Goal: Task Accomplishment & Management: Manage account settings

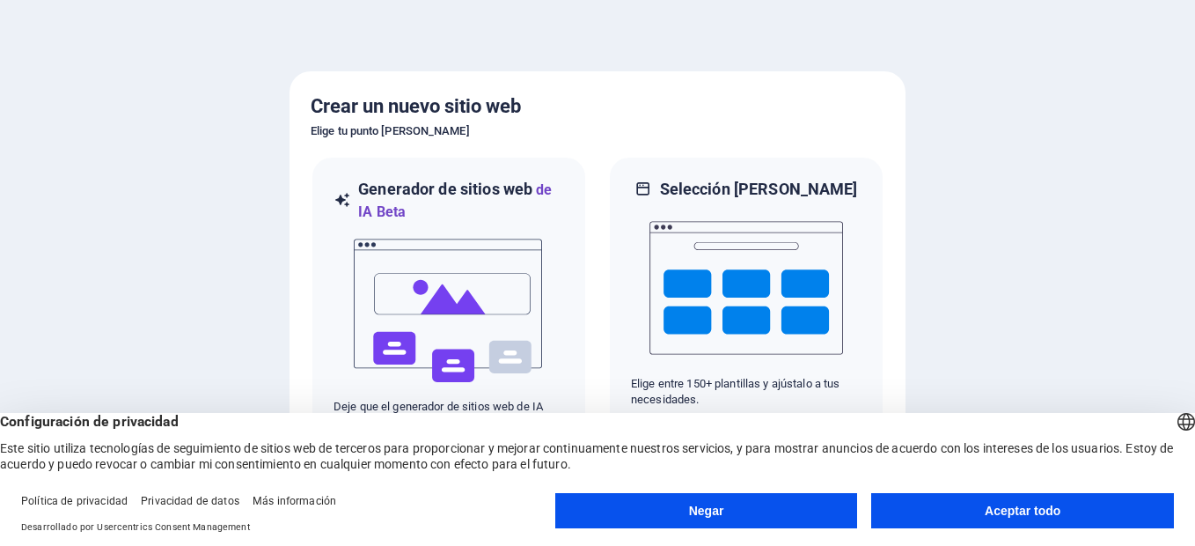
click at [993, 509] on button "Aceptar todo" at bounding box center [1022, 510] width 303 height 35
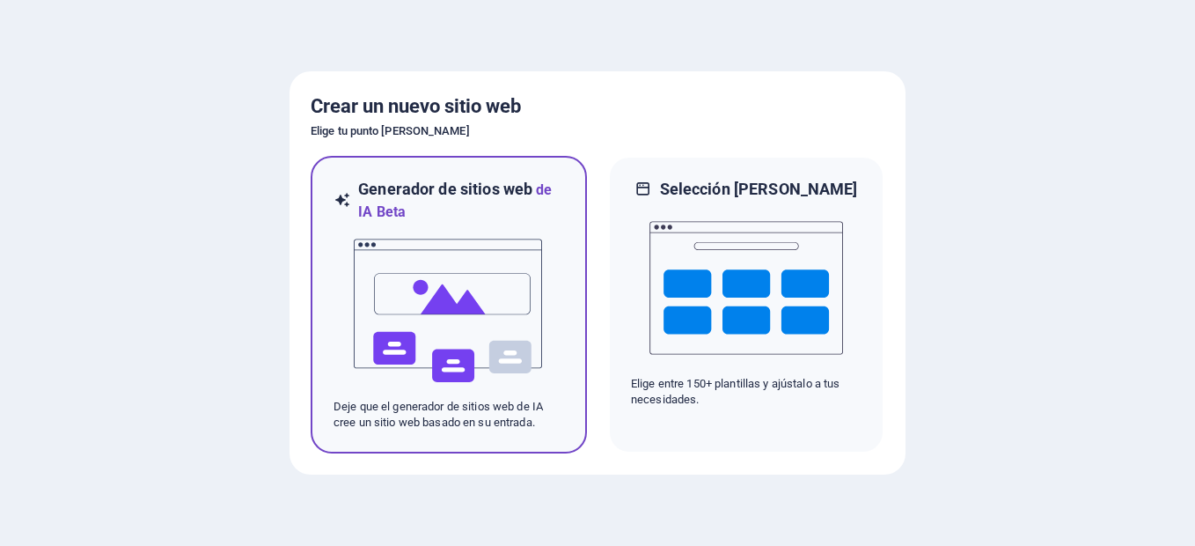
click at [479, 340] on img at bounding box center [449, 311] width 194 height 176
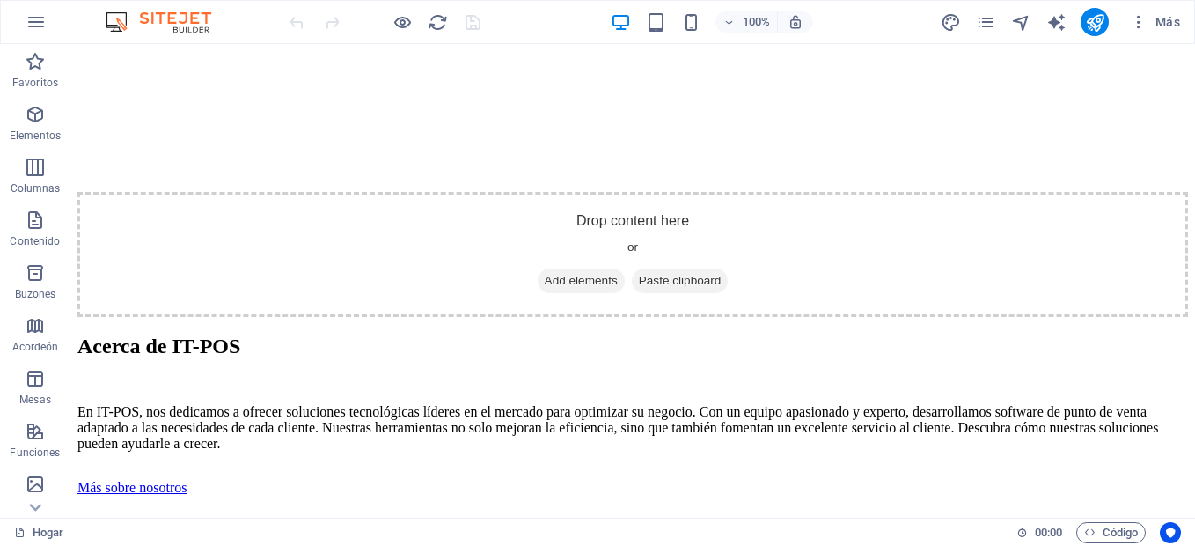
scroll to position [2352, 0]
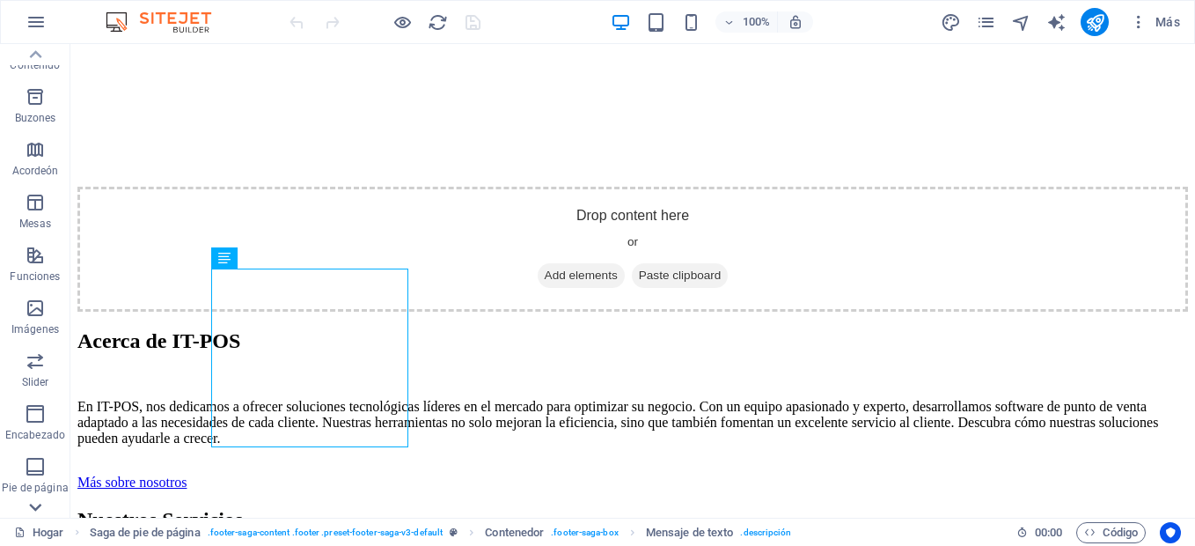
click at [37, 503] on icon at bounding box center [35, 507] width 25 height 25
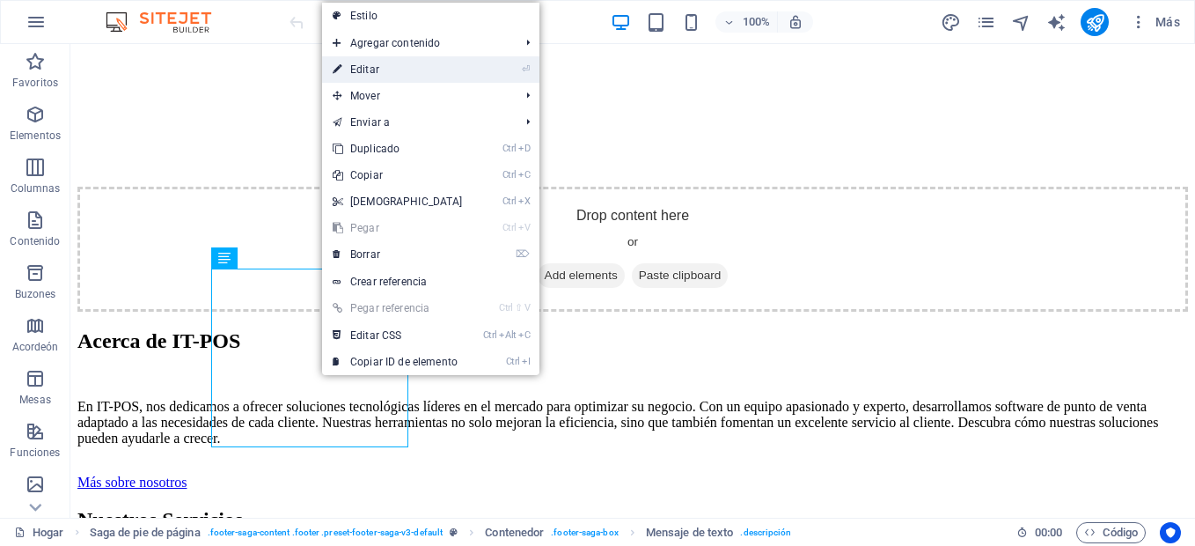
click at [368, 69] on font "Editar" at bounding box center [364, 69] width 29 height 12
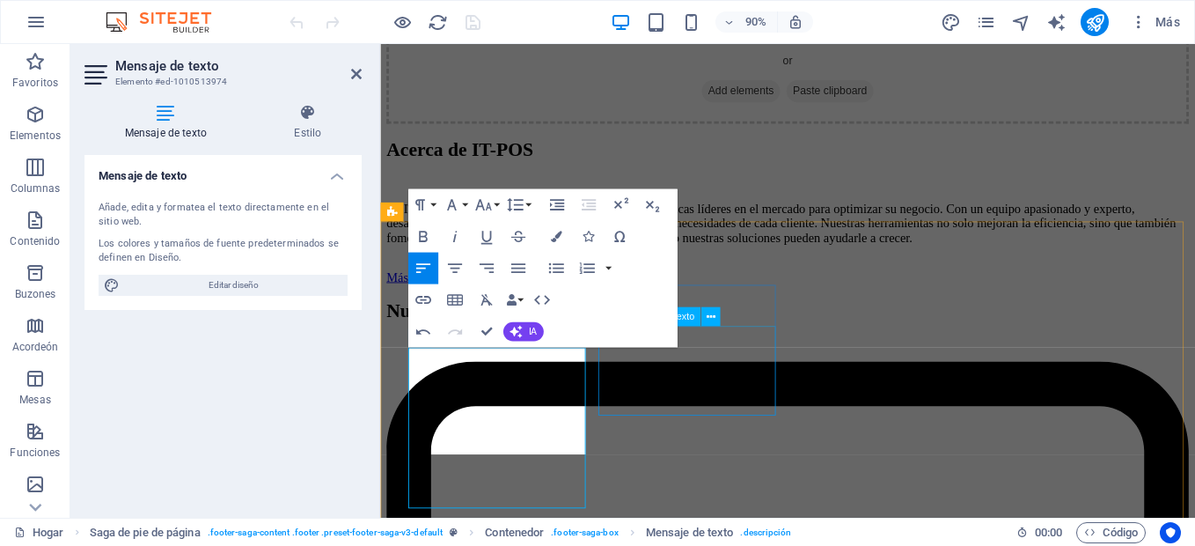
scroll to position [2235, 0]
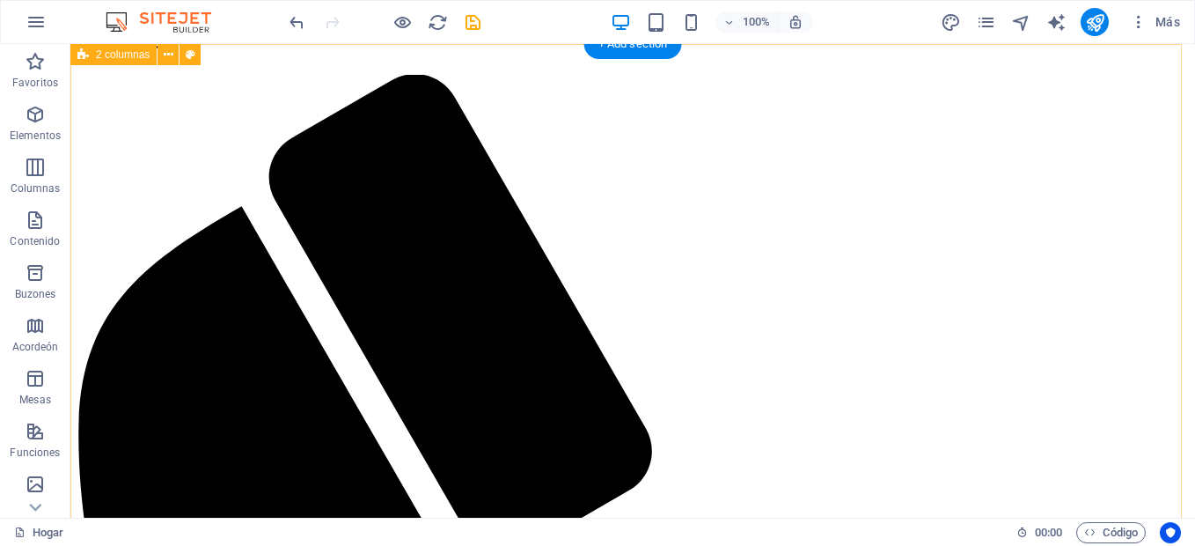
scroll to position [0, 0]
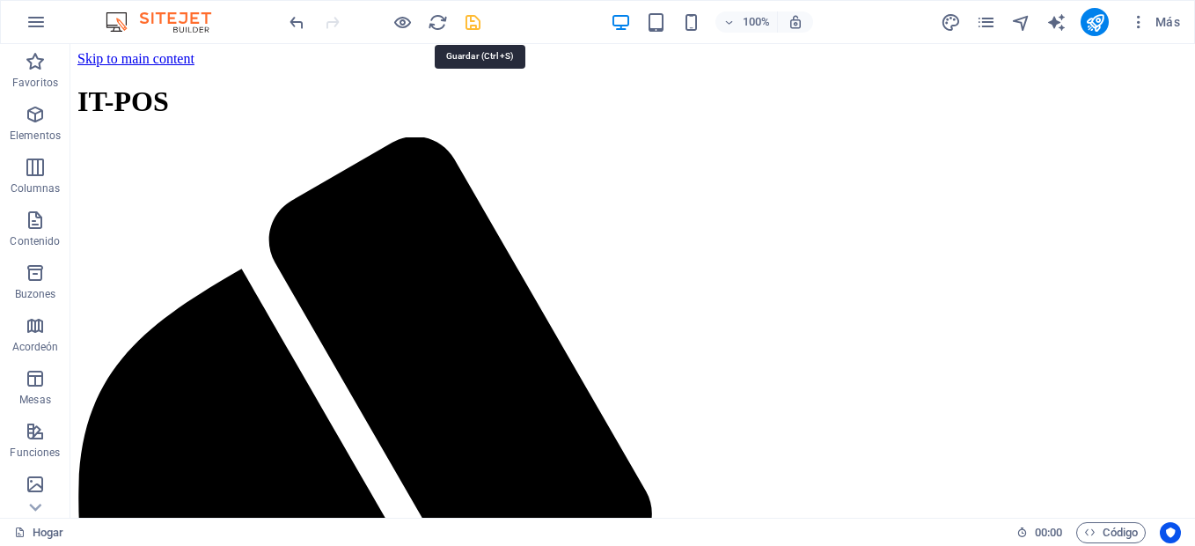
click at [473, 18] on icon "salvar" at bounding box center [473, 22] width 20 height 20
checkbox input "false"
click at [473, 18] on div at bounding box center [384, 22] width 197 height 28
click at [1162, 22] on font "Más" at bounding box center [1168, 22] width 25 height 14
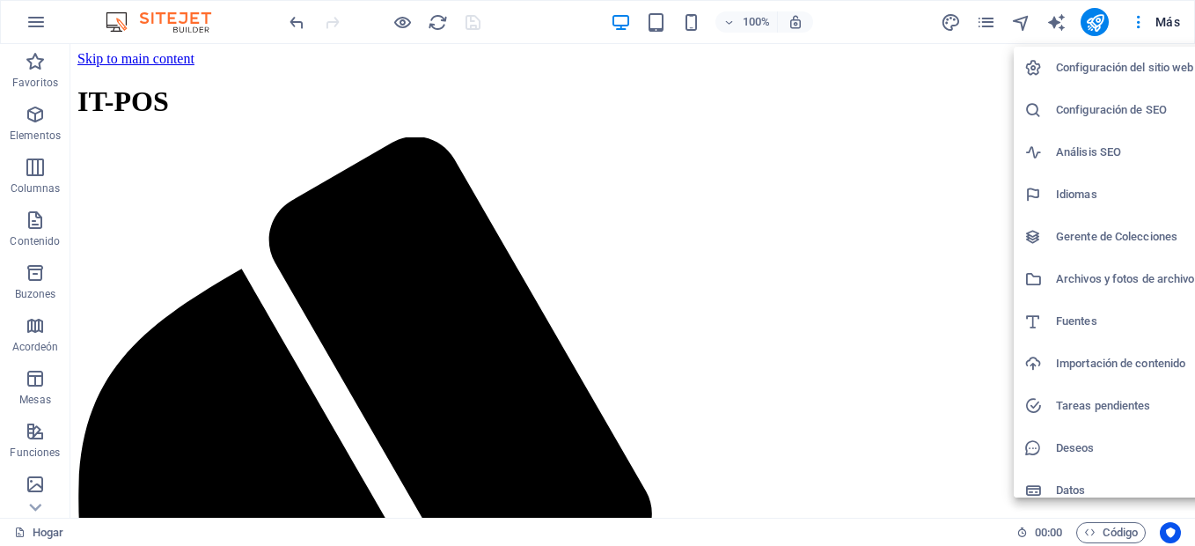
click at [36, 24] on div at bounding box center [597, 273] width 1195 height 546
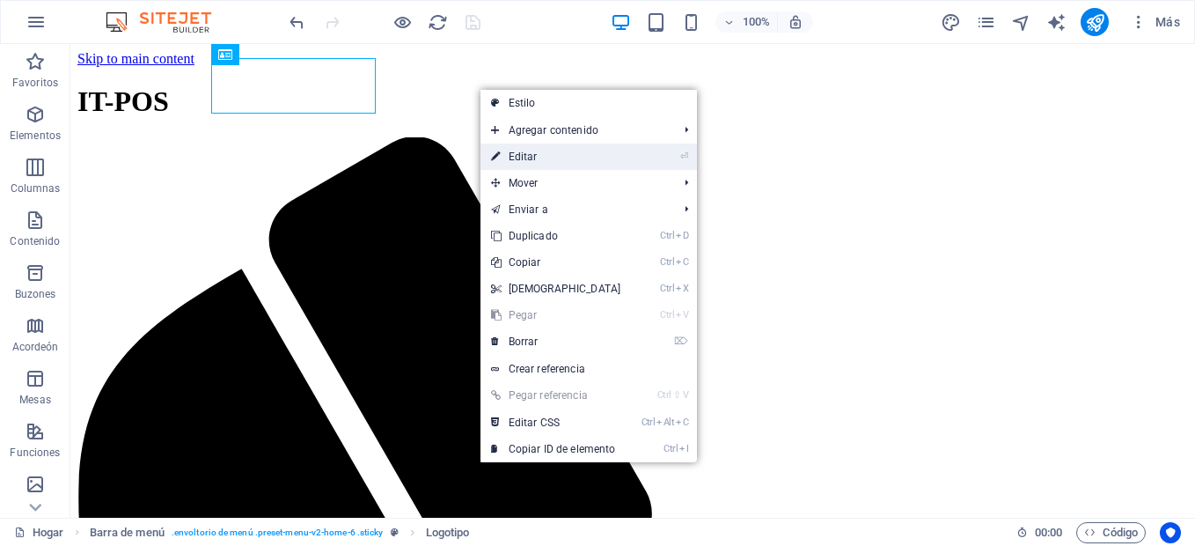
click at [531, 158] on font "Editar" at bounding box center [523, 156] width 29 height 12
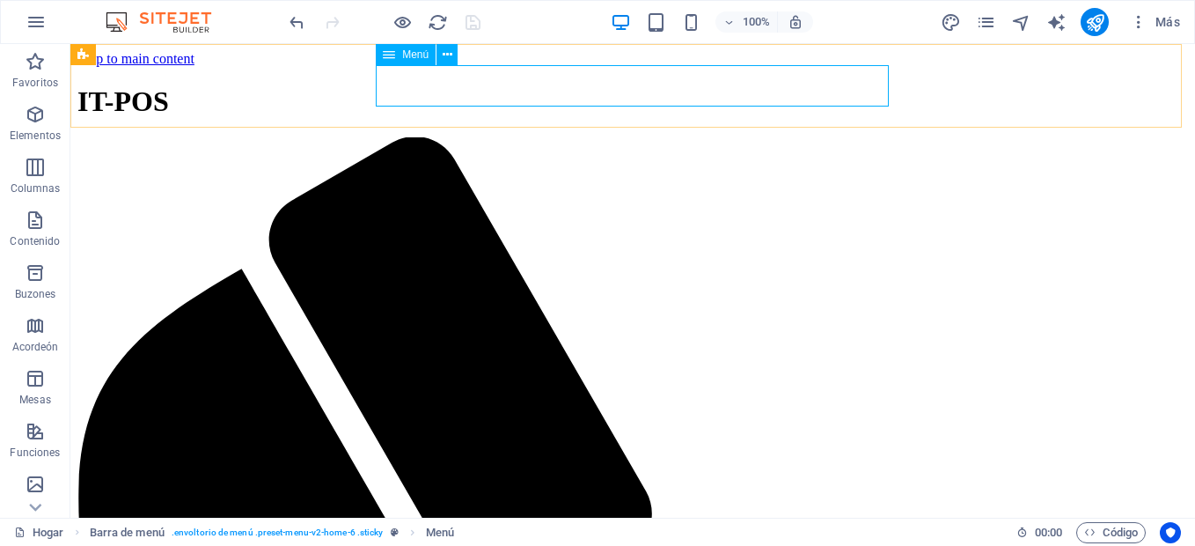
select select
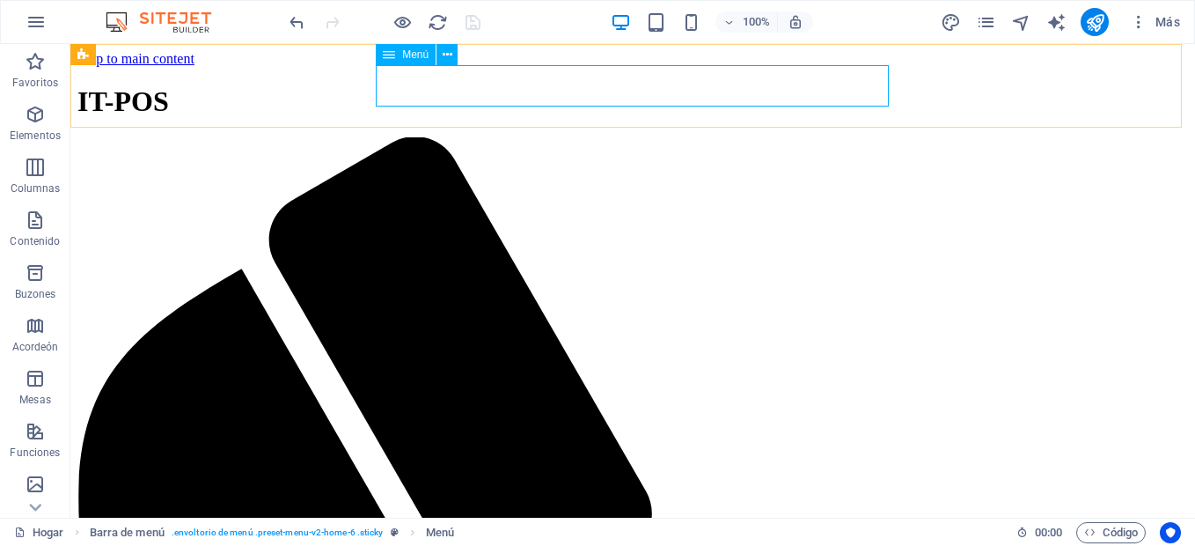
select select
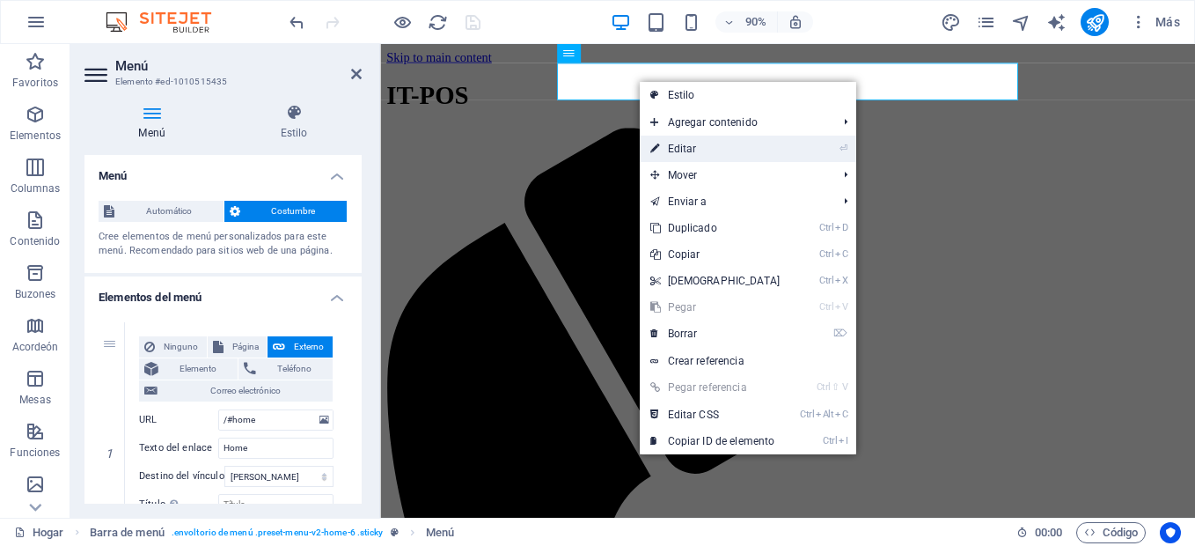
click at [674, 148] on font "Editar" at bounding box center [682, 149] width 29 height 12
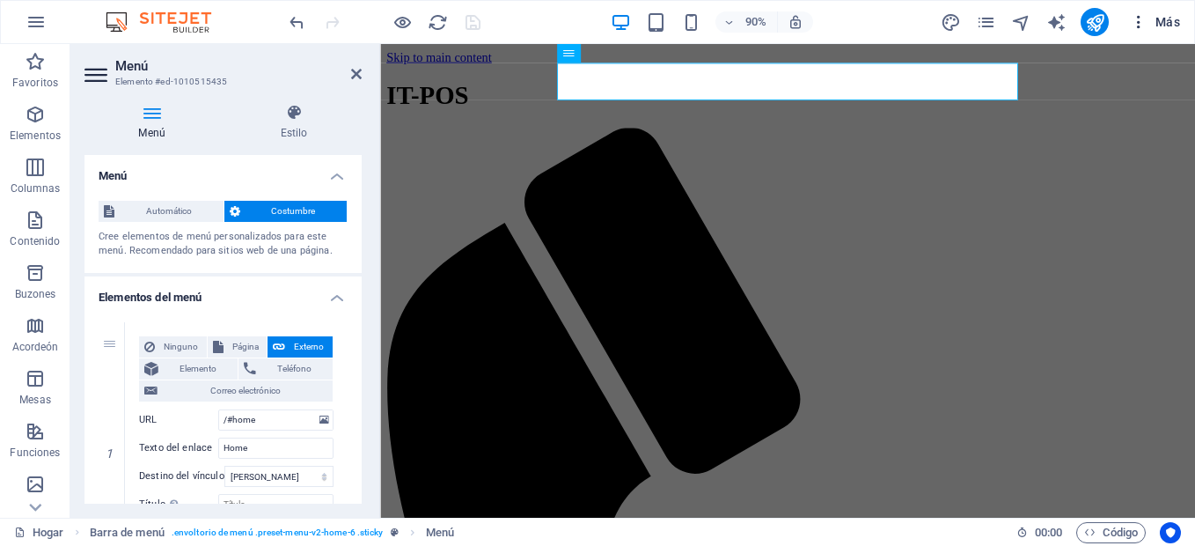
click at [1167, 28] on font "Más" at bounding box center [1168, 22] width 25 height 14
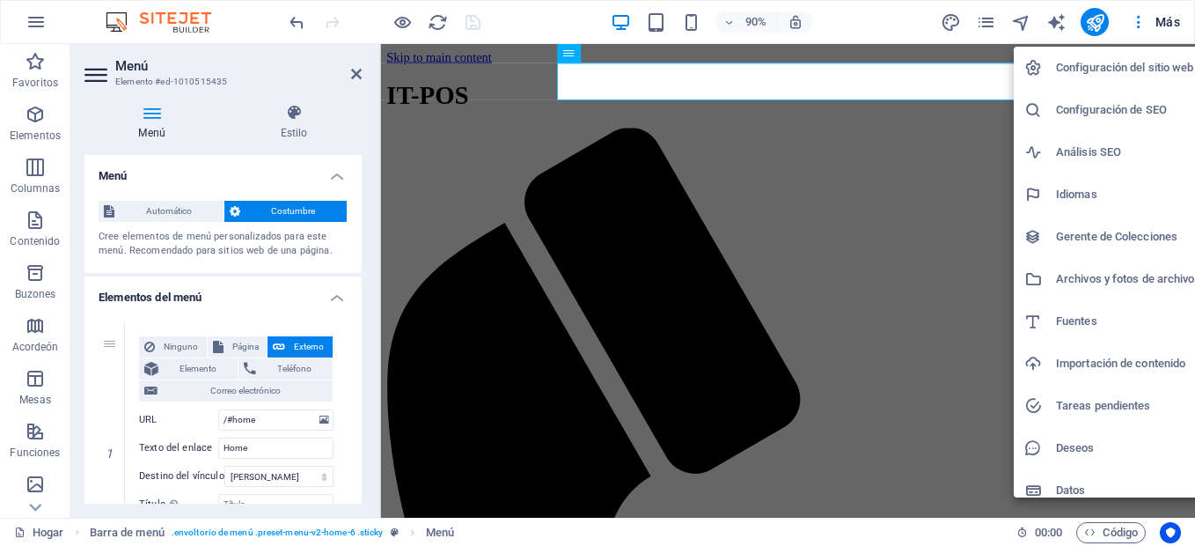
click at [1063, 319] on h6 "Fuentes" at bounding box center [1127, 321] width 143 height 21
select select "popularity"
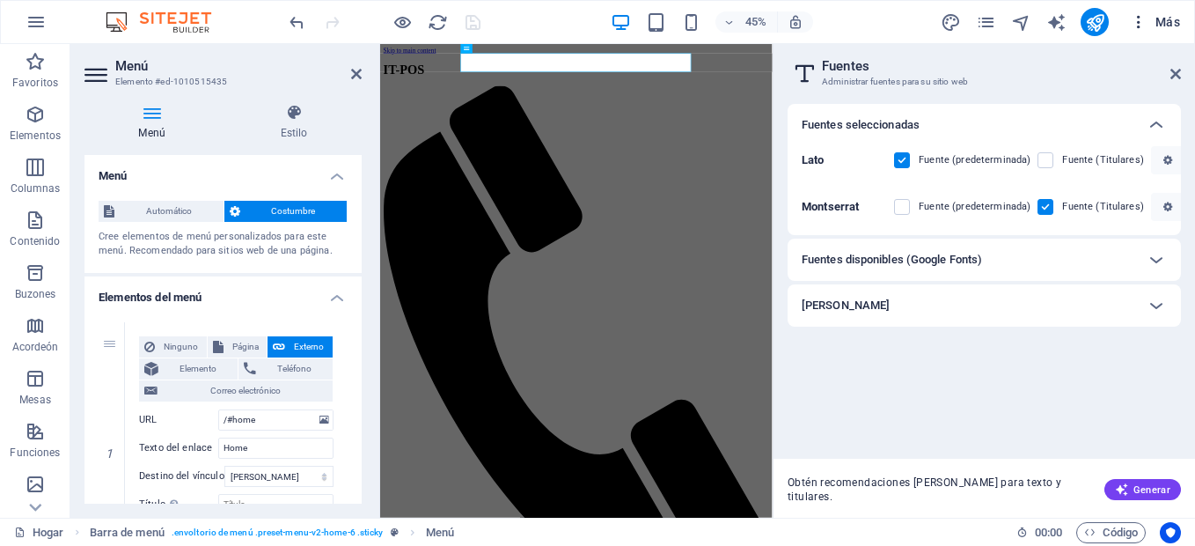
click at [1165, 24] on font "Más" at bounding box center [1168, 22] width 25 height 14
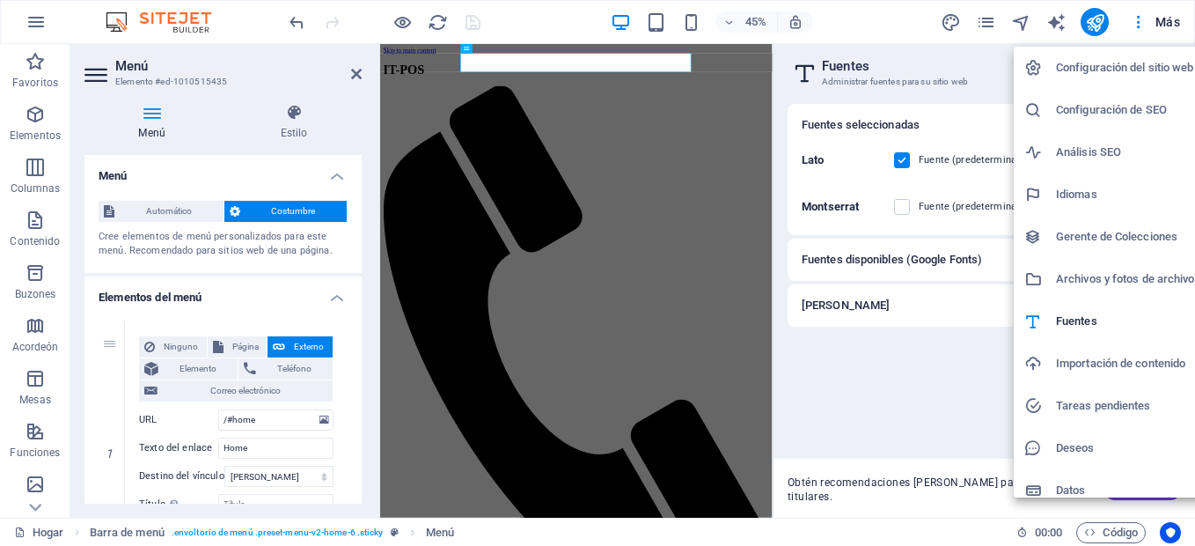
click at [1075, 188] on h6 "Idiomas" at bounding box center [1127, 194] width 143 height 21
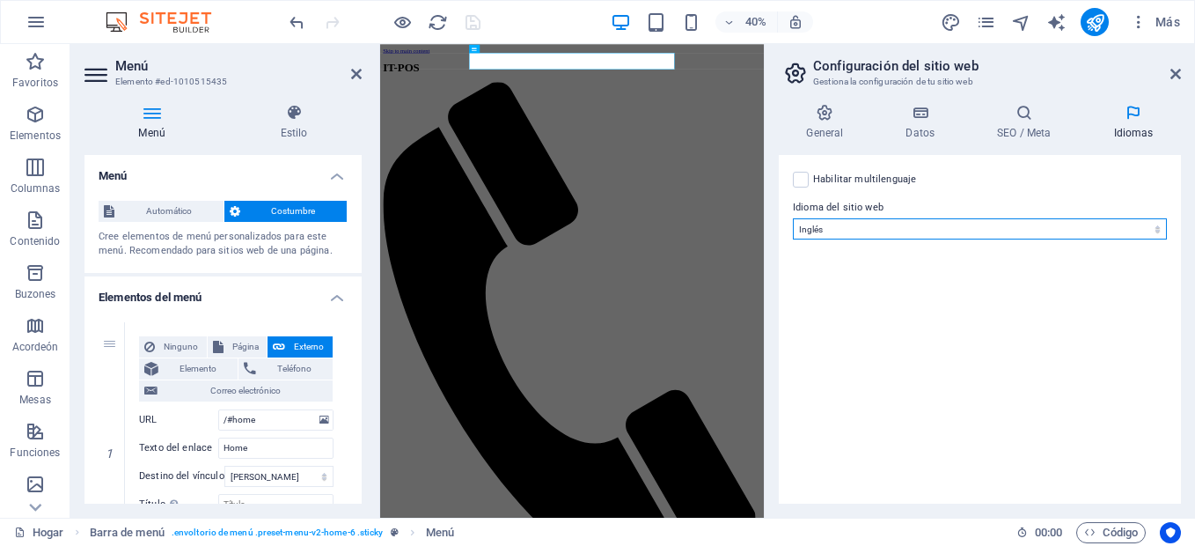
click at [909, 226] on select "Abjaso Lejos Afrikaans Acano Albanés Amárico Árabe [PERSON_NAME] Asamés Ávaro A…" at bounding box center [980, 228] width 374 height 21
select select "148"
click at [817, 223] on body "Punto de venta de TI Hogar Favoritos Elementos Columnas Contenido Buzones Acord…" at bounding box center [597, 273] width 1195 height 546
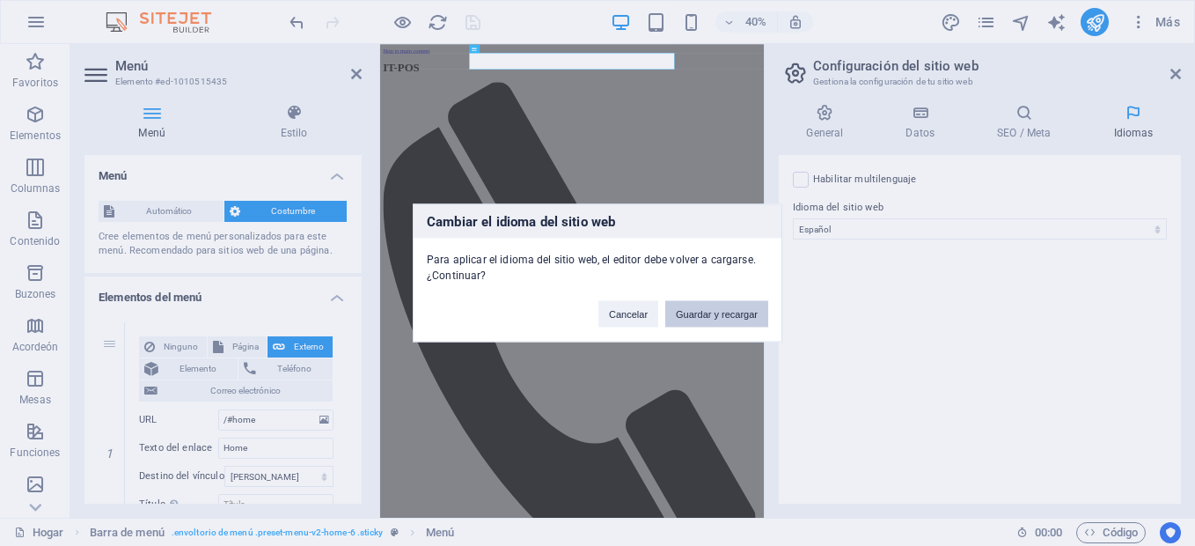
click at [722, 316] on button "Guardar y recargar" at bounding box center [716, 314] width 103 height 26
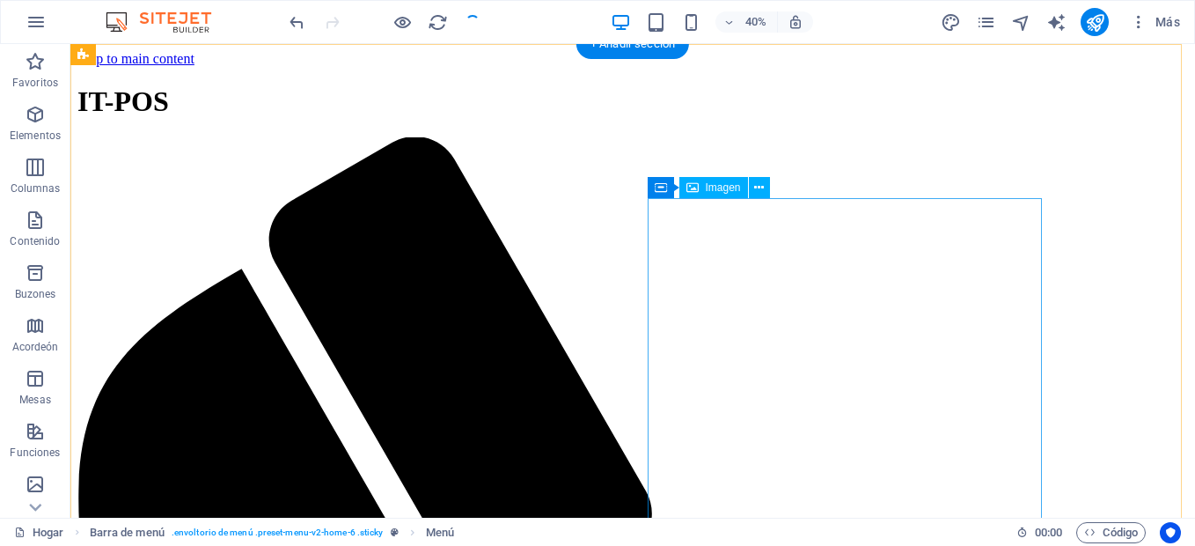
checkbox input "false"
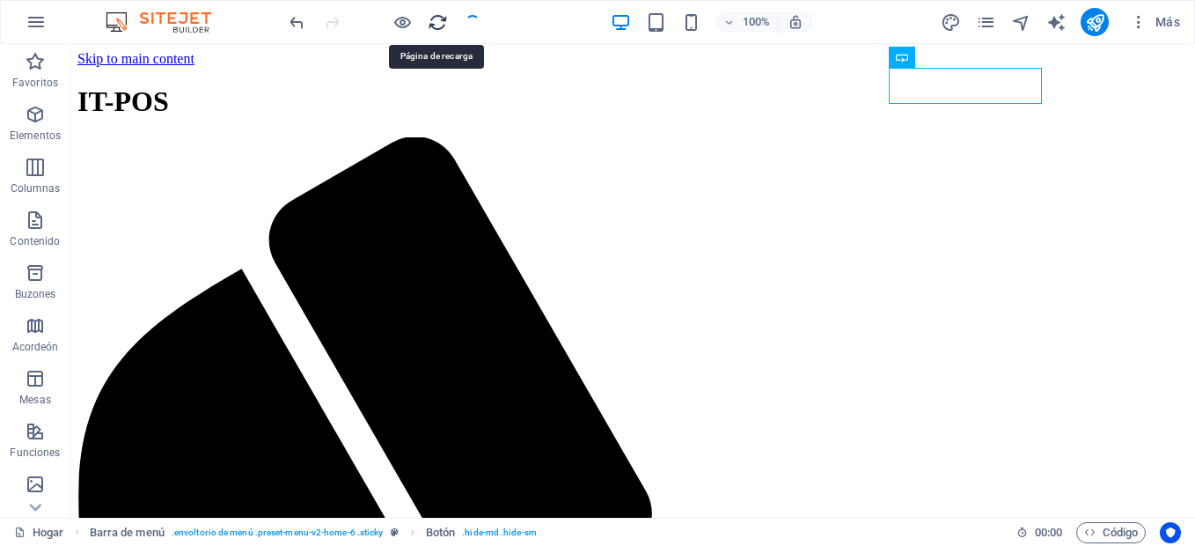
click at [433, 19] on icon "recargar" at bounding box center [438, 22] width 20 height 20
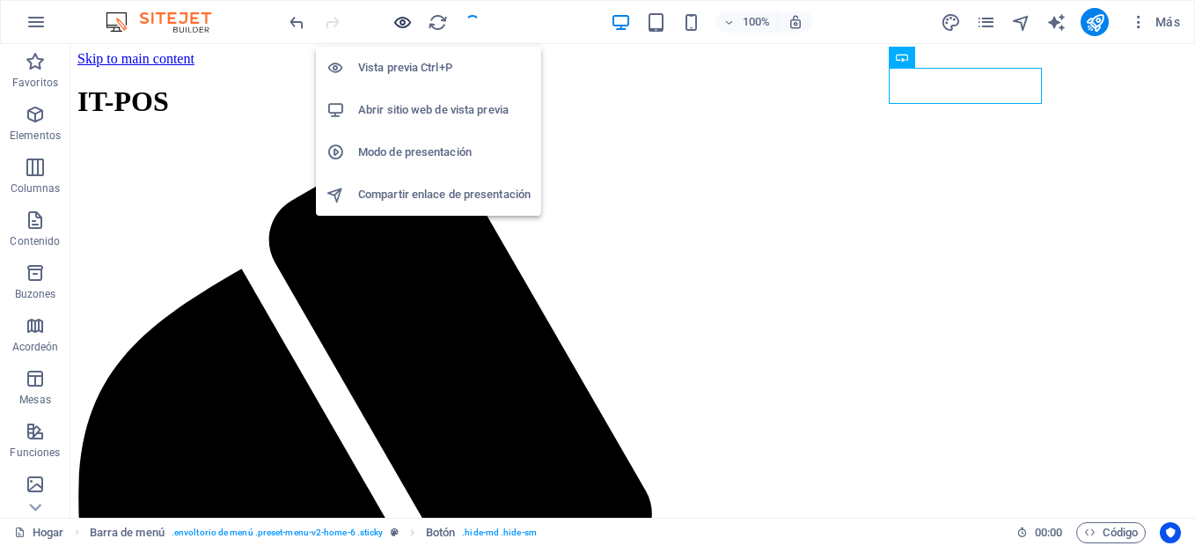
click at [398, 25] on icon "button" at bounding box center [403, 22] width 20 height 20
click at [423, 107] on h6 "Abrir sitio web de vista previa" at bounding box center [444, 109] width 172 height 21
